Goal: Task Accomplishment & Management: Use online tool/utility

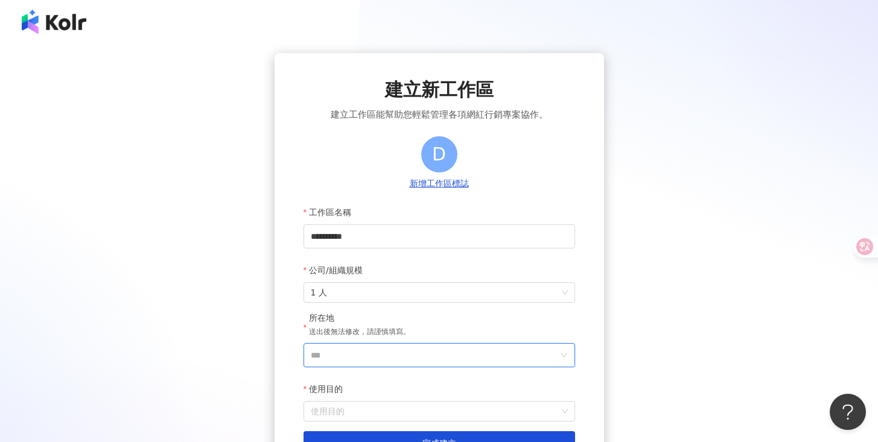
click at [348, 354] on input "***" at bounding box center [434, 355] width 247 height 23
click at [464, 190] on div "台灣" at bounding box center [466, 185] width 17 height 22
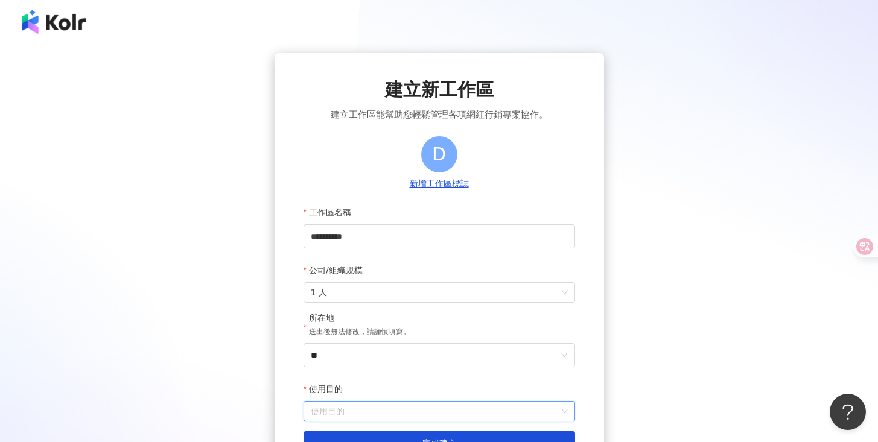
click at [361, 408] on input "使用目的" at bounding box center [439, 411] width 257 height 19
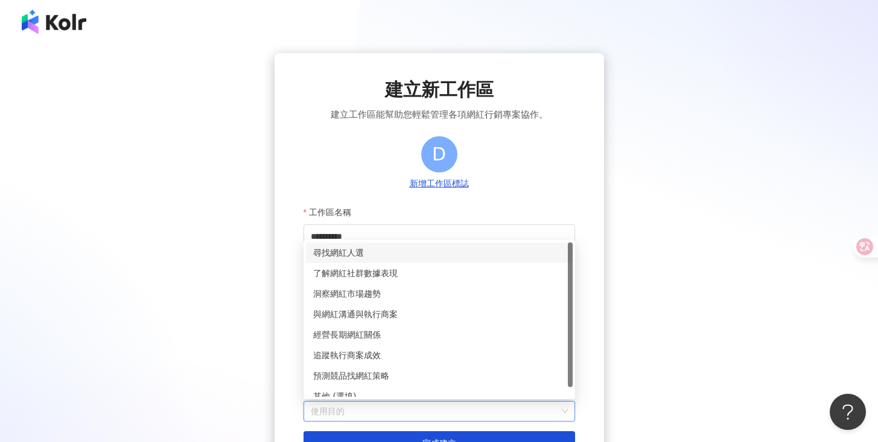
click at [356, 256] on div "尋找網紅人選" at bounding box center [439, 252] width 252 height 13
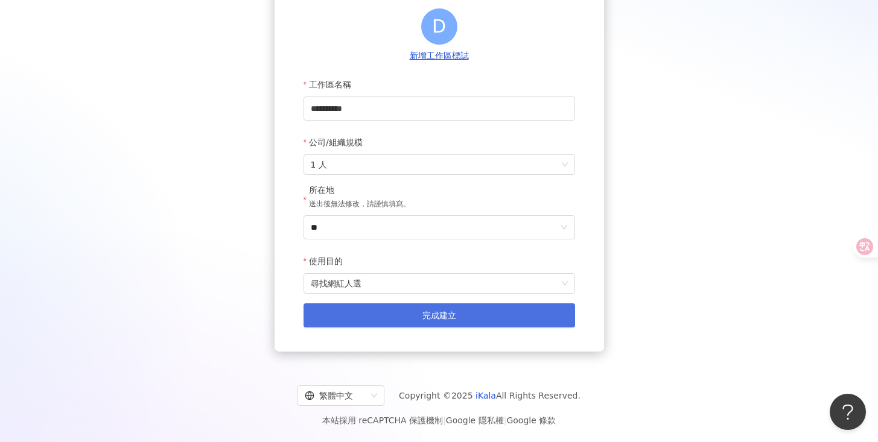
click at [380, 318] on button "完成建立" at bounding box center [440, 316] width 272 height 24
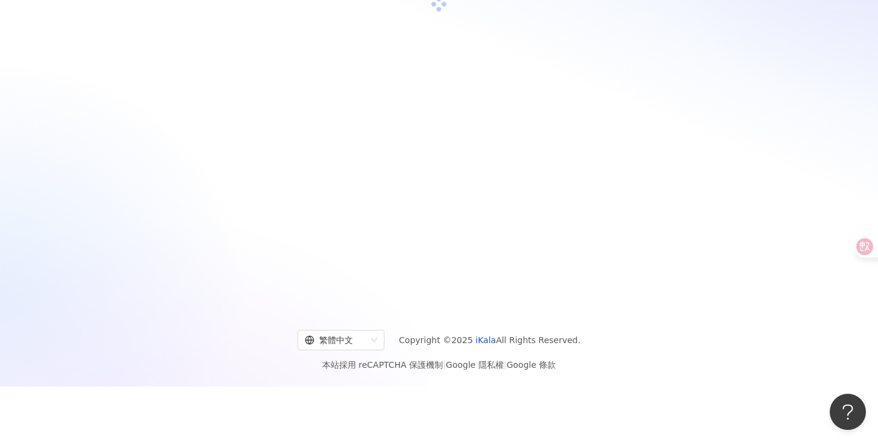
scroll to position [56, 0]
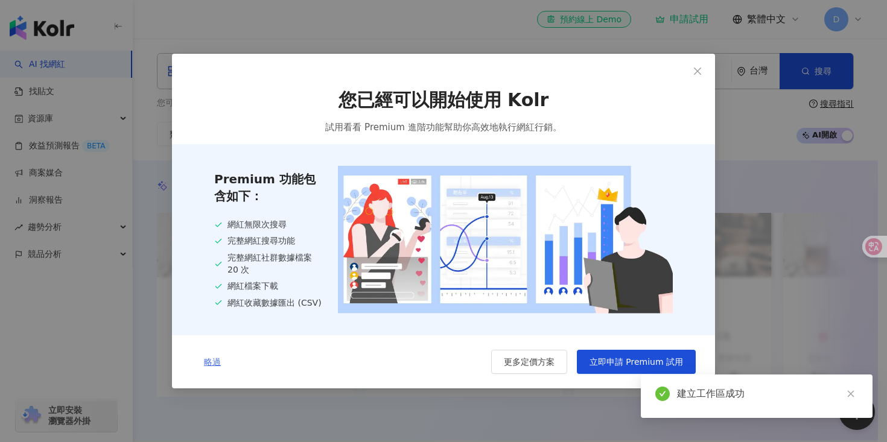
click at [217, 362] on span "略過" at bounding box center [212, 362] width 17 height 10
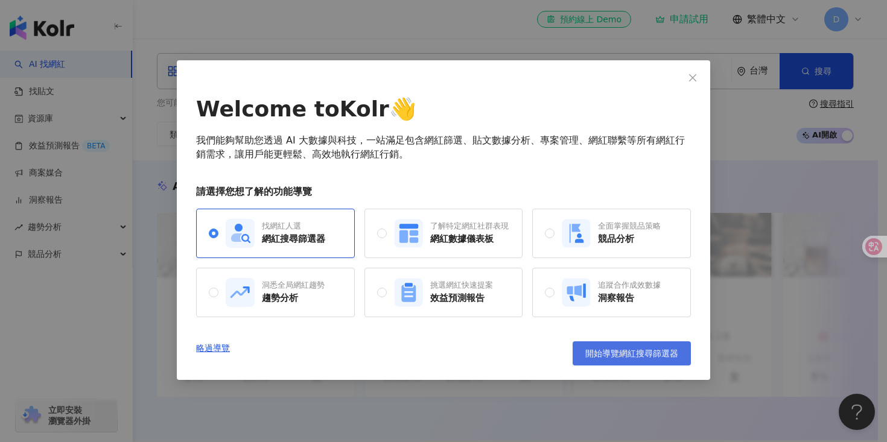
click at [621, 356] on span "開始導覽網紅搜尋篩選器" at bounding box center [632, 354] width 93 height 10
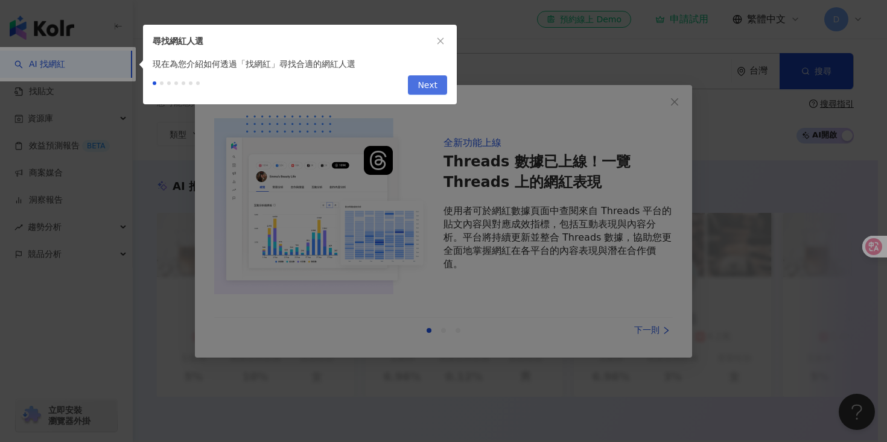
click at [429, 89] on span "Next" at bounding box center [428, 85] width 20 height 19
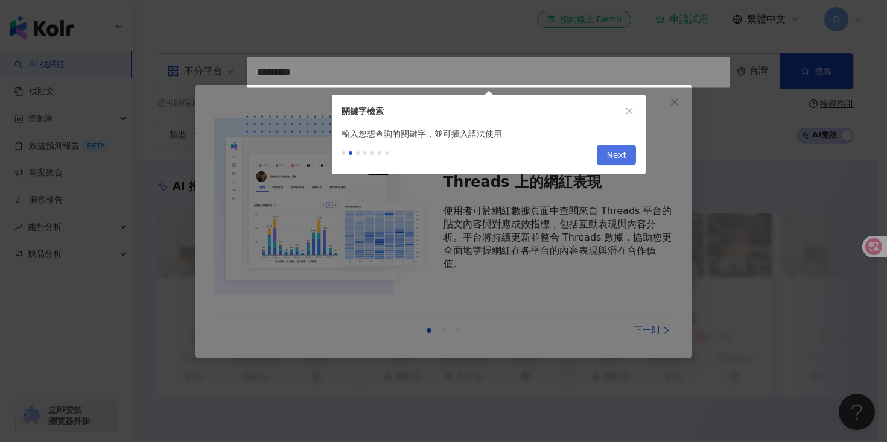
type input "*********"
click at [617, 153] on span "Next" at bounding box center [617, 155] width 20 height 19
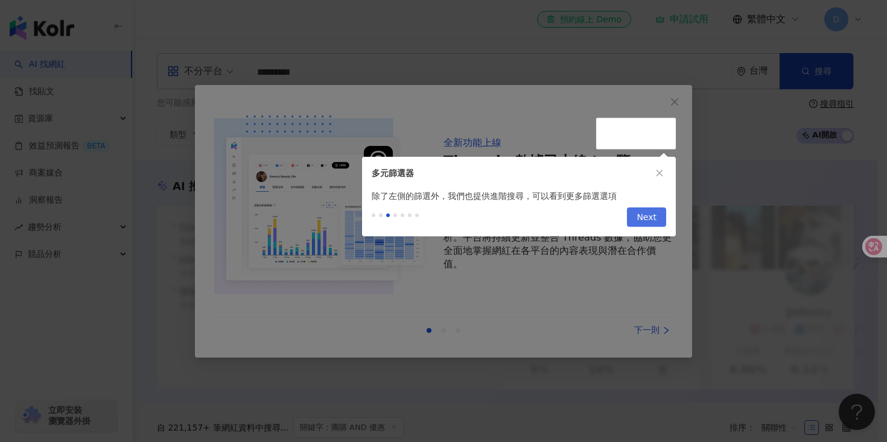
click at [647, 220] on span "Next" at bounding box center [647, 217] width 20 height 19
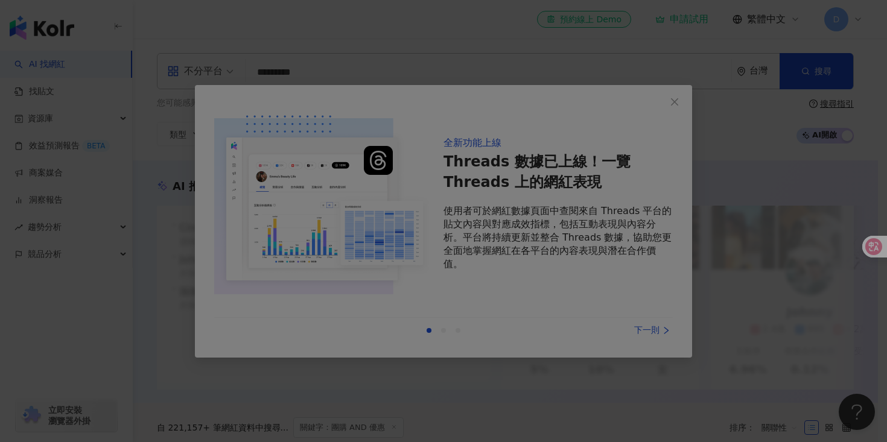
click at [671, 98] on div at bounding box center [443, 221] width 887 height 442
click at [642, 330] on div at bounding box center [443, 221] width 887 height 442
click at [678, 106] on div at bounding box center [443, 221] width 887 height 442
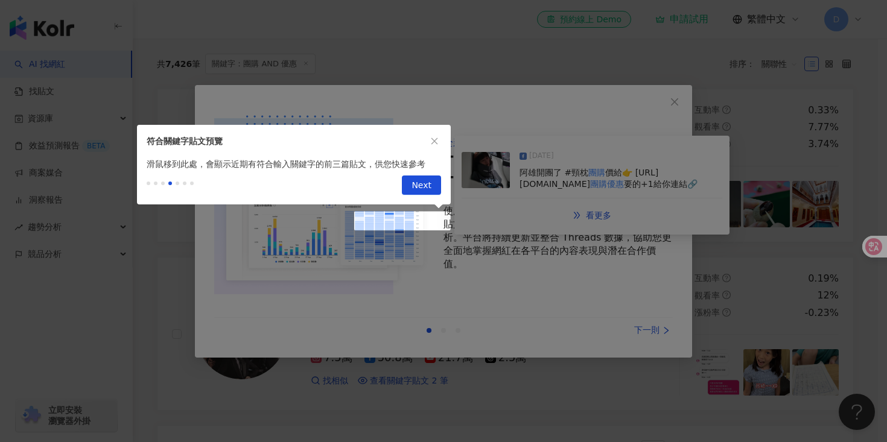
click at [816, 202] on div at bounding box center [443, 221] width 887 height 442
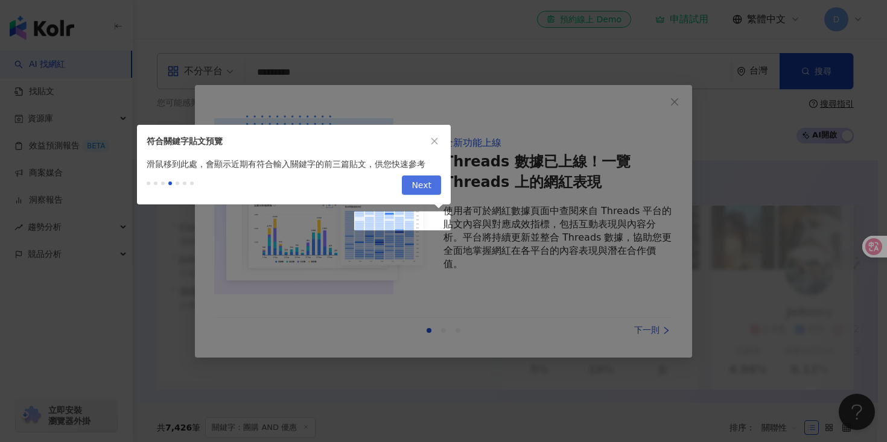
click at [430, 181] on span "Next" at bounding box center [422, 185] width 20 height 19
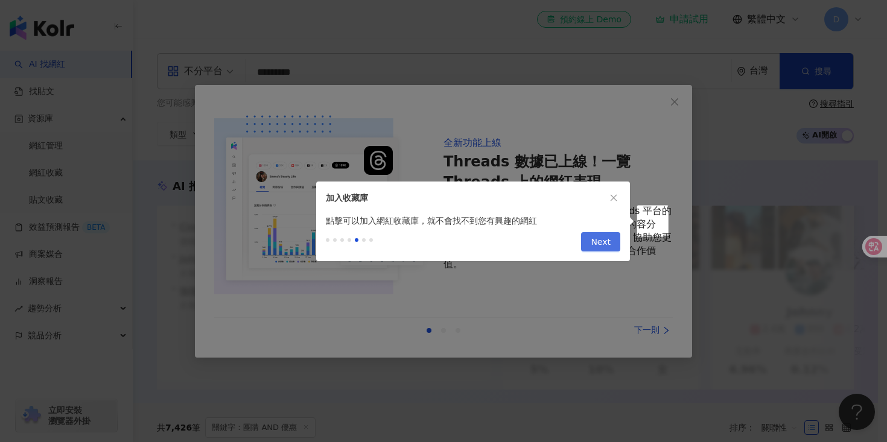
click at [590, 241] on button "Next" at bounding box center [600, 241] width 39 height 19
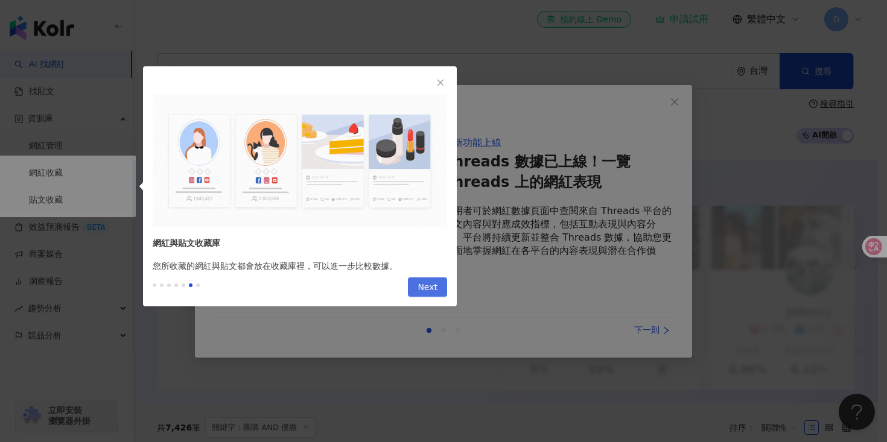
click at [427, 283] on span "Next" at bounding box center [428, 287] width 20 height 19
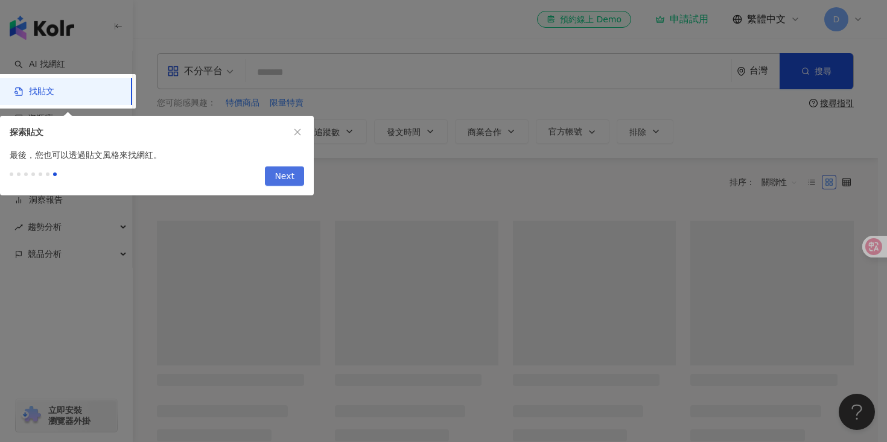
click at [292, 177] on span "Next" at bounding box center [285, 176] width 20 height 19
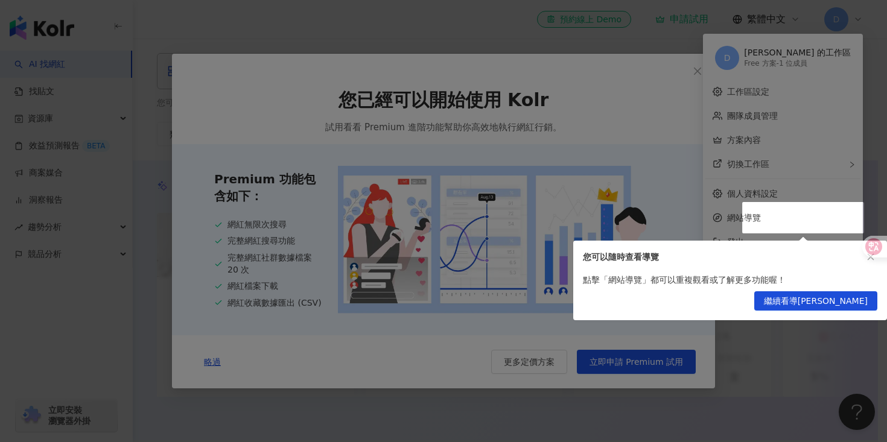
click at [834, 302] on span "繼續看導[PERSON_NAME]" at bounding box center [816, 301] width 104 height 19
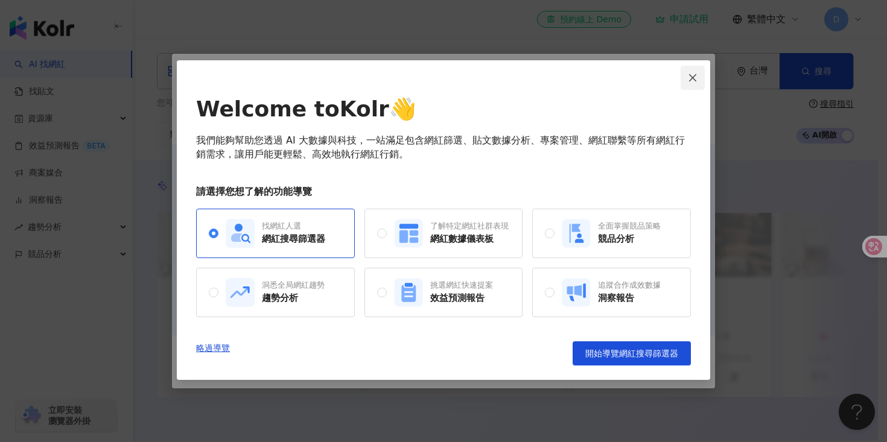
click at [692, 75] on icon "close" at bounding box center [693, 78] width 10 height 10
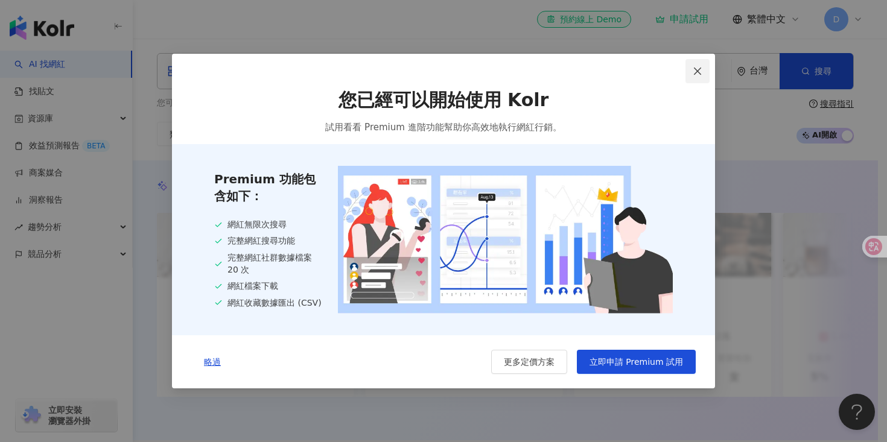
click at [688, 72] on span "Close" at bounding box center [698, 71] width 24 height 10
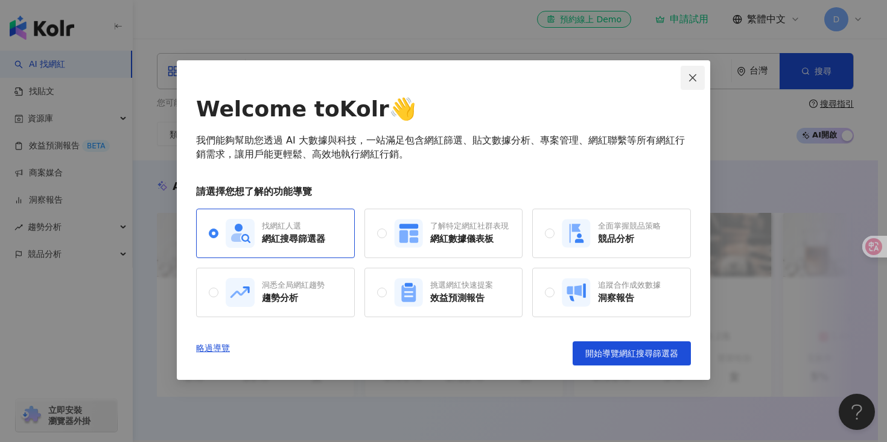
click at [688, 81] on icon "close" at bounding box center [693, 78] width 10 height 10
